Goal: Task Accomplishment & Management: Manage account settings

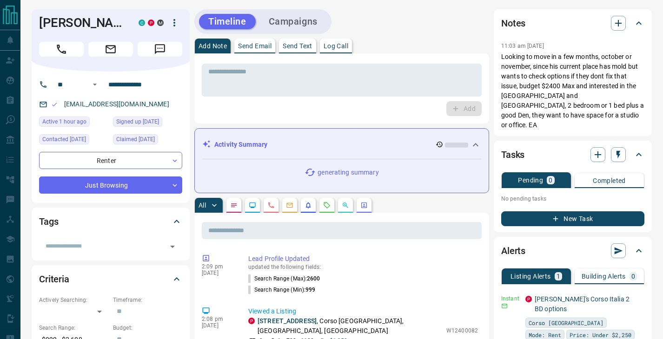
click at [174, 20] on icon "button" at bounding box center [174, 22] width 2 height 7
click at [169, 57] on li "Reallocate" at bounding box center [155, 55] width 55 height 14
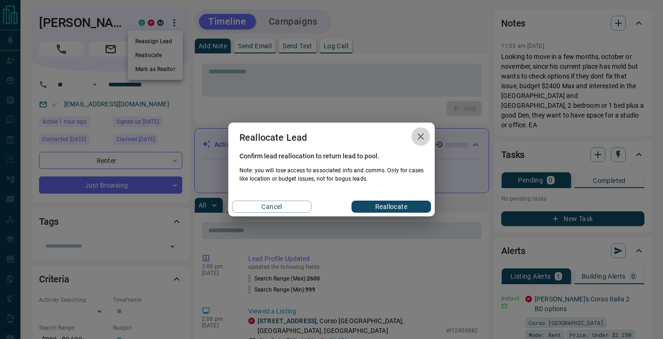
click at [423, 137] on icon "button" at bounding box center [420, 136] width 11 height 11
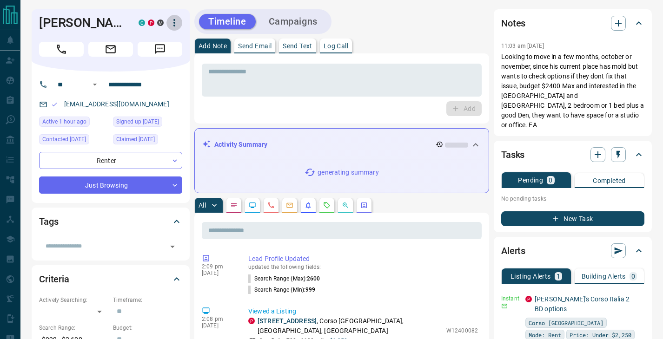
click at [171, 21] on icon "button" at bounding box center [174, 22] width 11 height 11
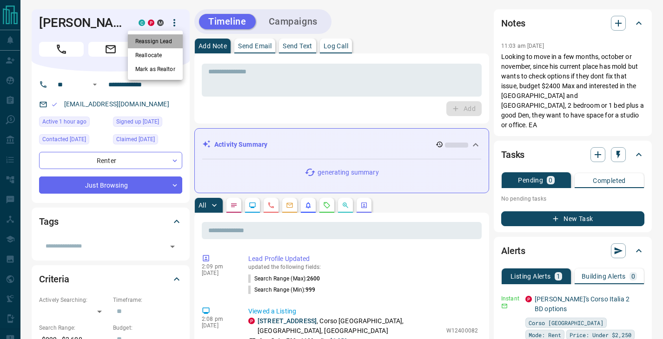
click at [168, 40] on li "Reassign Lead" at bounding box center [155, 41] width 55 height 14
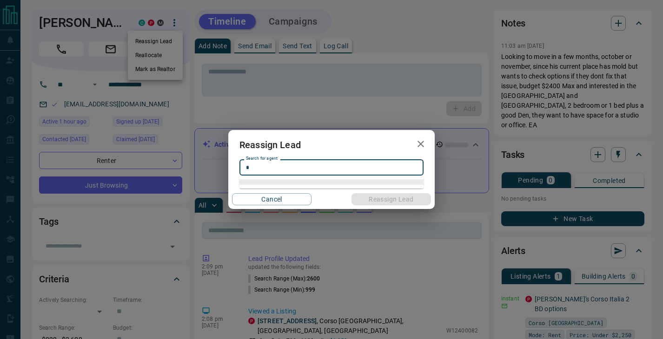
click at [294, 171] on input "*" at bounding box center [330, 168] width 177 height 10
type input "*"
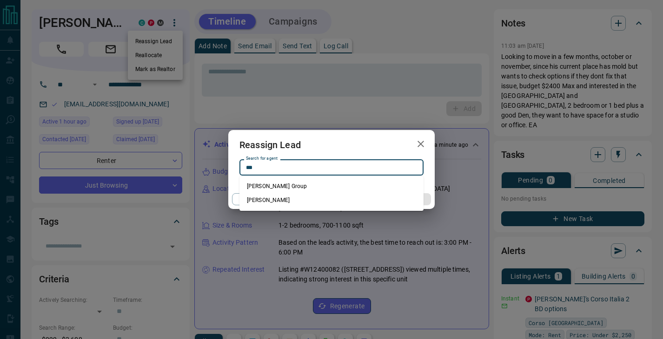
click at [281, 198] on li "[PERSON_NAME]" at bounding box center [331, 200] width 184 height 14
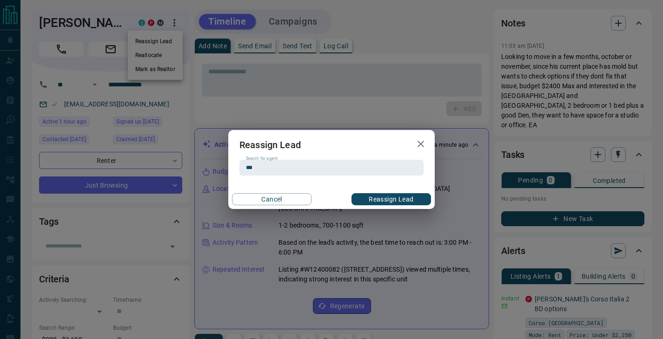
type input "**********"
click at [400, 198] on button "Reassign Lead" at bounding box center [390, 199] width 79 height 12
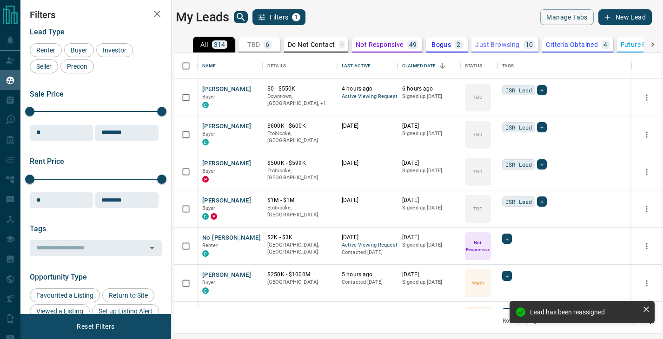
scroll to position [256, 487]
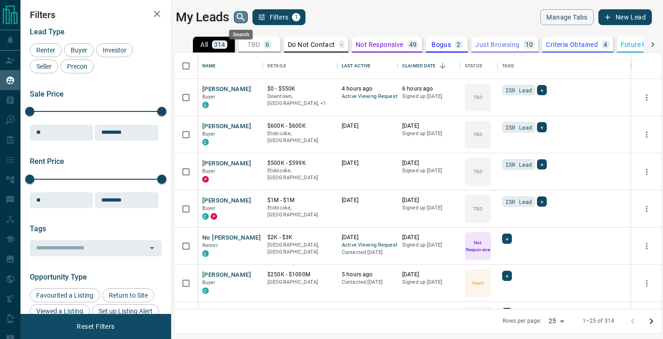
click at [244, 16] on icon "search button" at bounding box center [240, 17] width 11 height 11
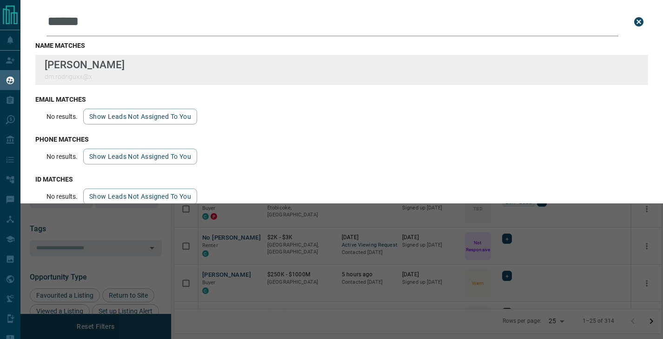
type input "******"
click at [181, 67] on div "[PERSON_NAME] dm.rodriguxx@x" at bounding box center [341, 70] width 613 height 30
